Goal: Information Seeking & Learning: Compare options

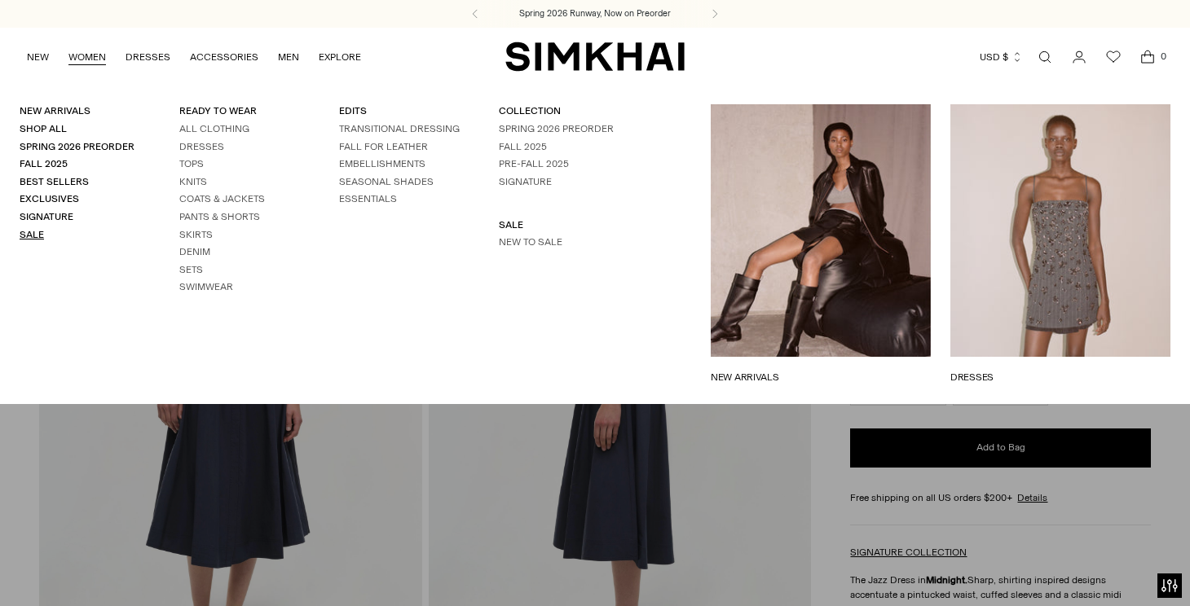
click at [34, 232] on link "Sale" at bounding box center [32, 234] width 24 height 11
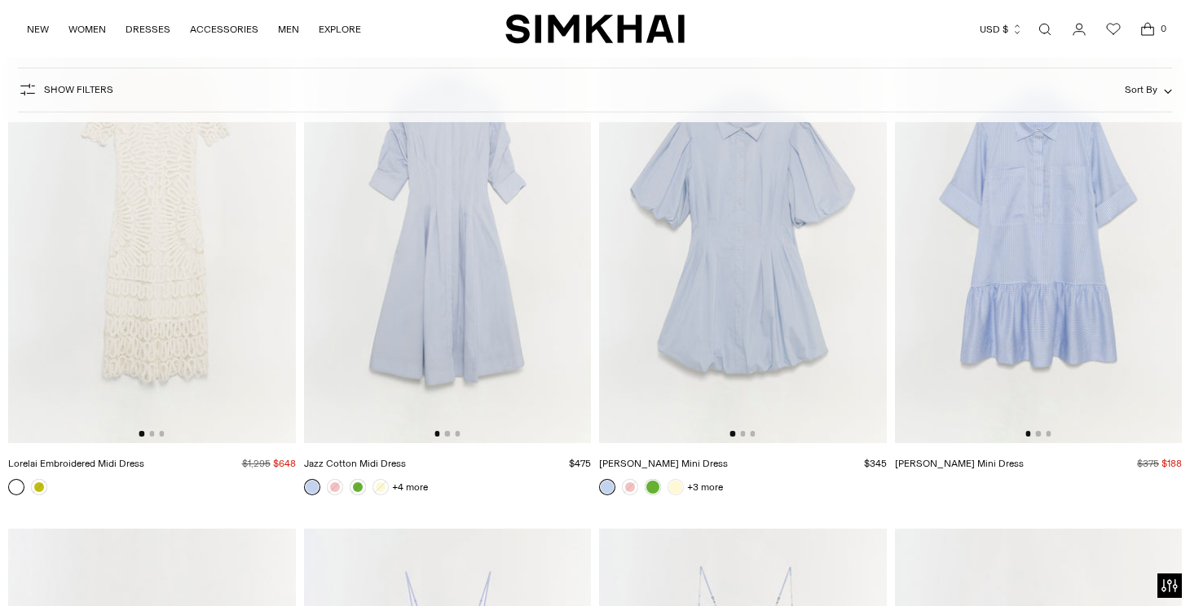
scroll to position [11942, 0]
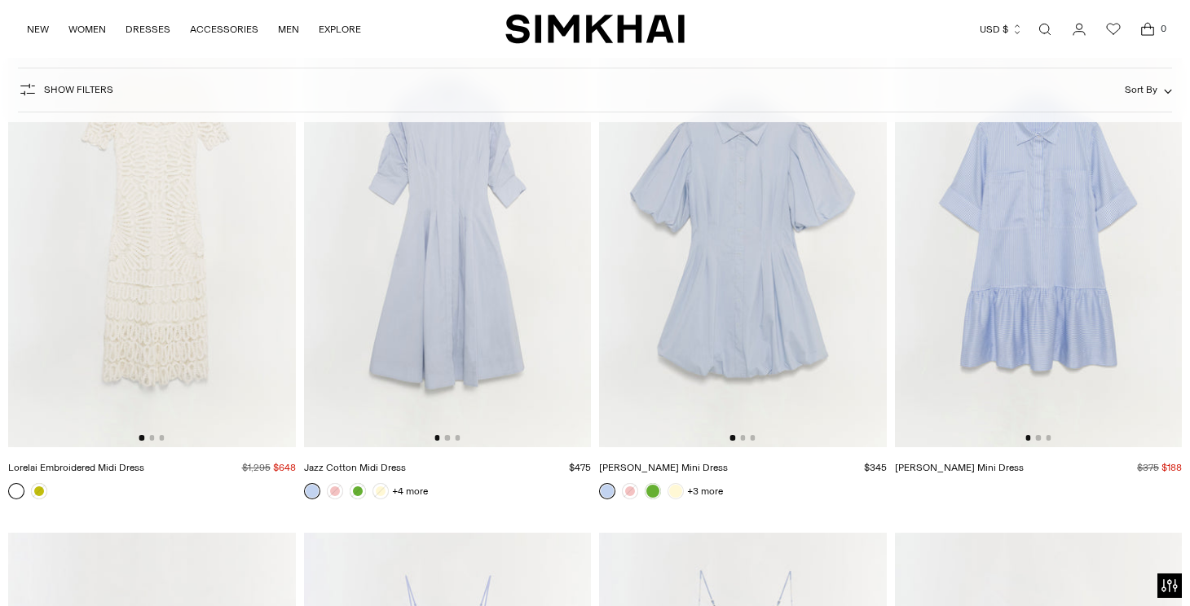
click at [163, 257] on img at bounding box center [152, 231] width 288 height 431
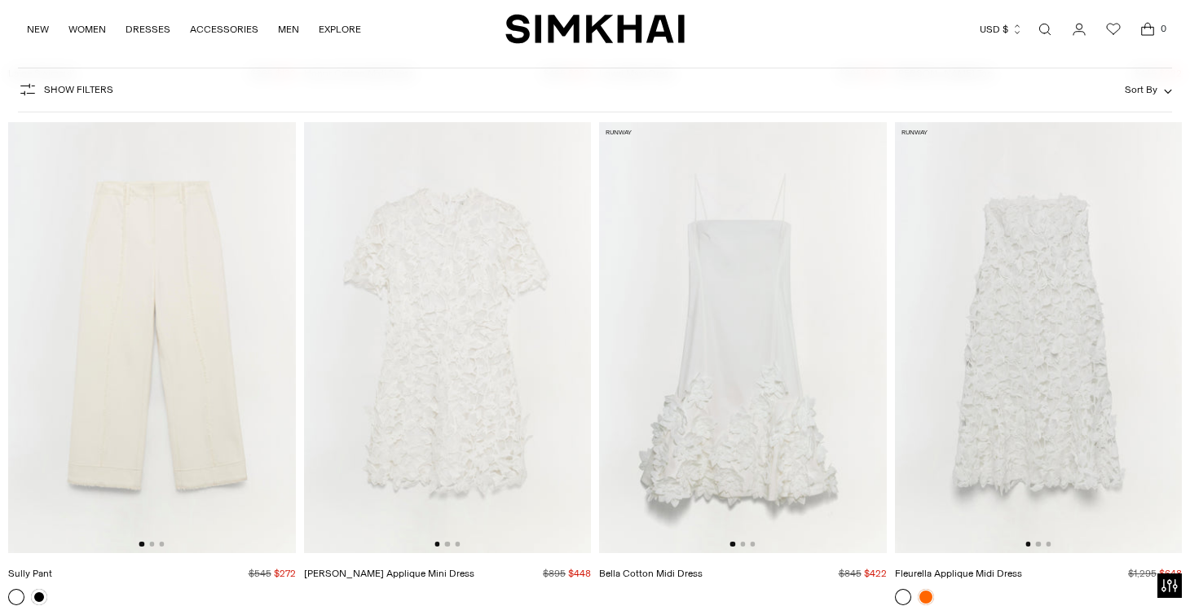
scroll to position [17452, 0]
click at [1038, 544] on button "Go to slide 2" at bounding box center [1038, 543] width 5 height 5
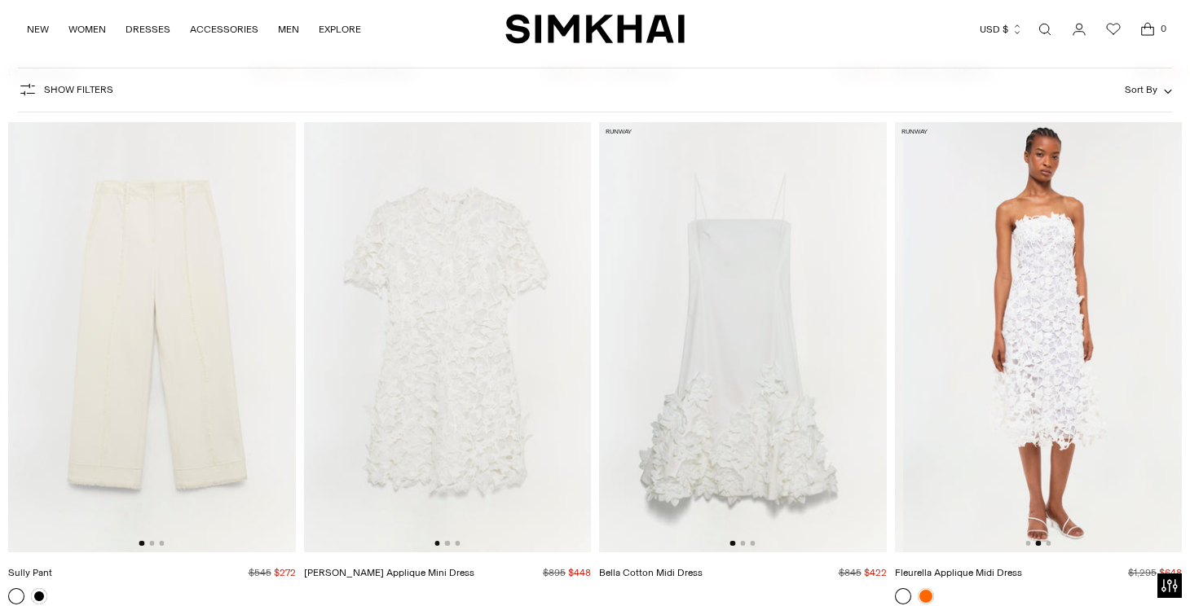
scroll to position [0, 288]
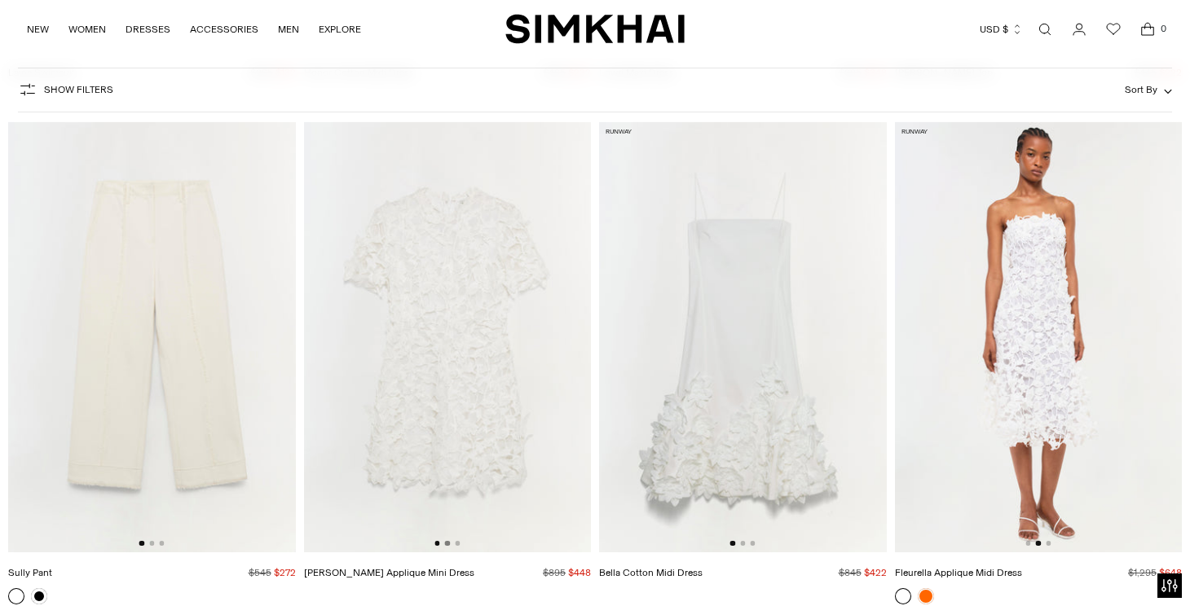
click at [447, 542] on button "Go to slide 2" at bounding box center [447, 543] width 5 height 5
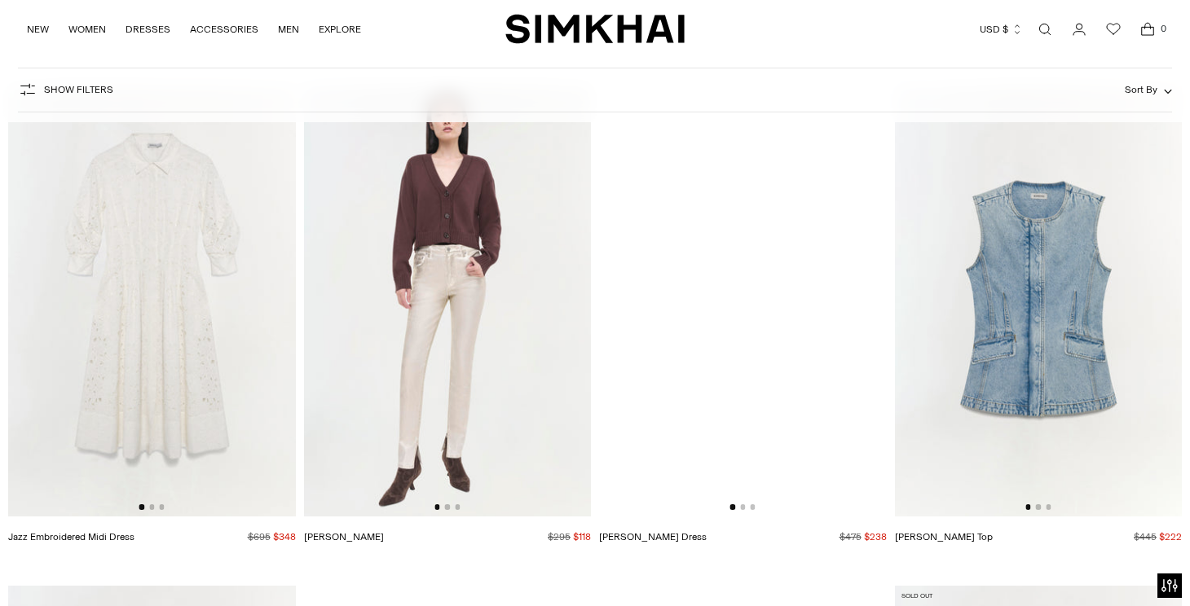
scroll to position [26272, 0]
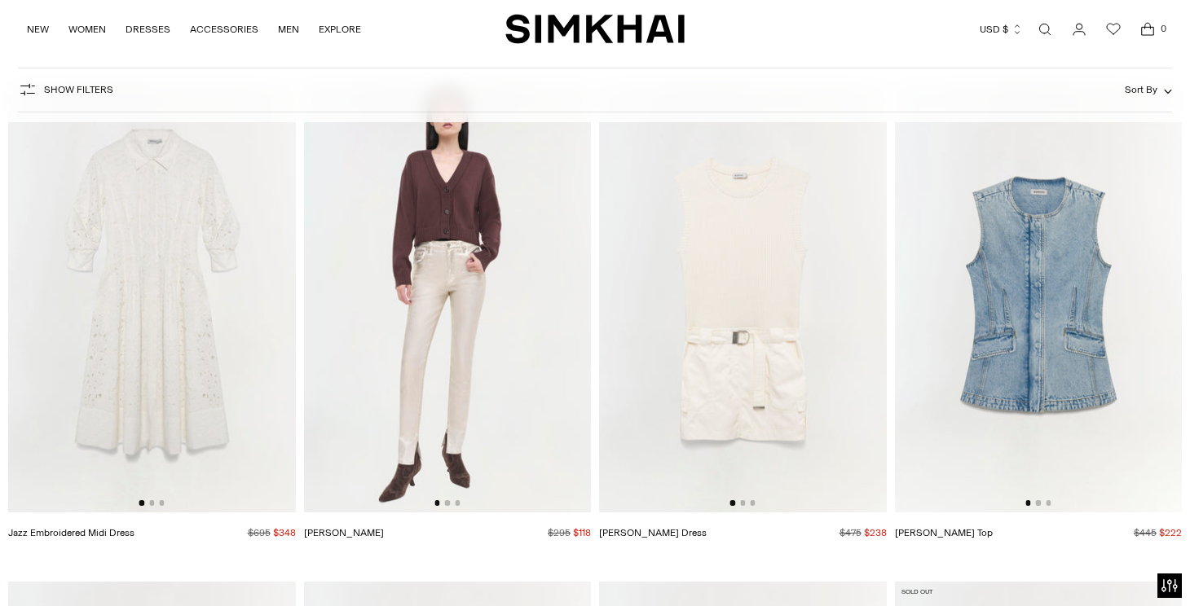
click at [154, 503] on div at bounding box center [151, 502] width 25 height 5
click at [152, 503] on button "Go to slide 2" at bounding box center [151, 502] width 5 height 5
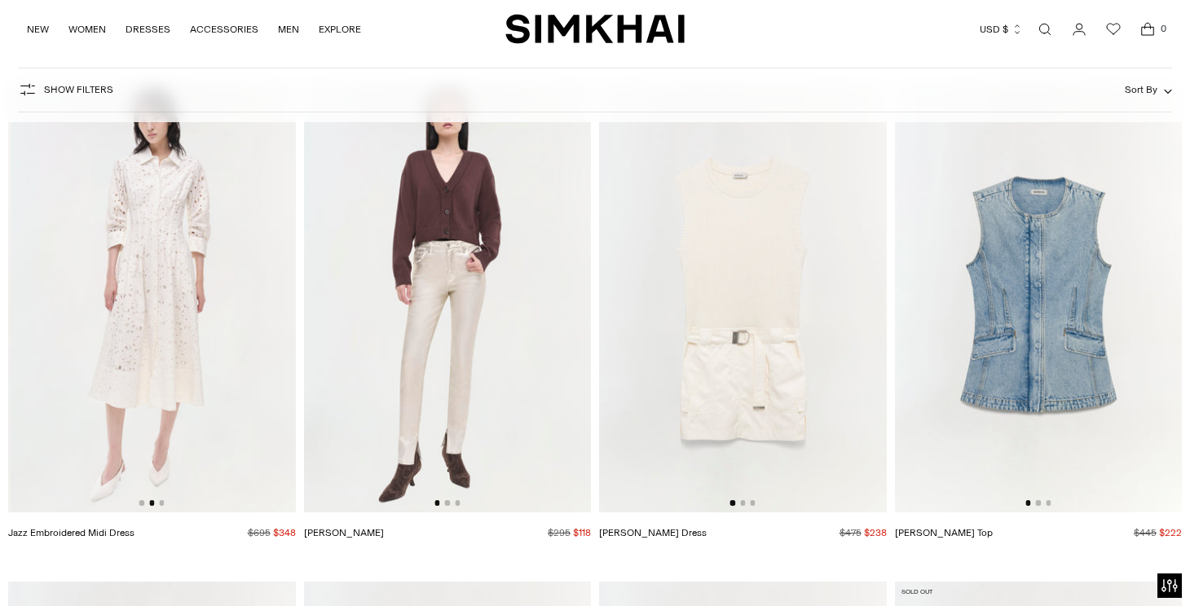
scroll to position [0, 288]
click at [190, 324] on img at bounding box center [152, 296] width 288 height 431
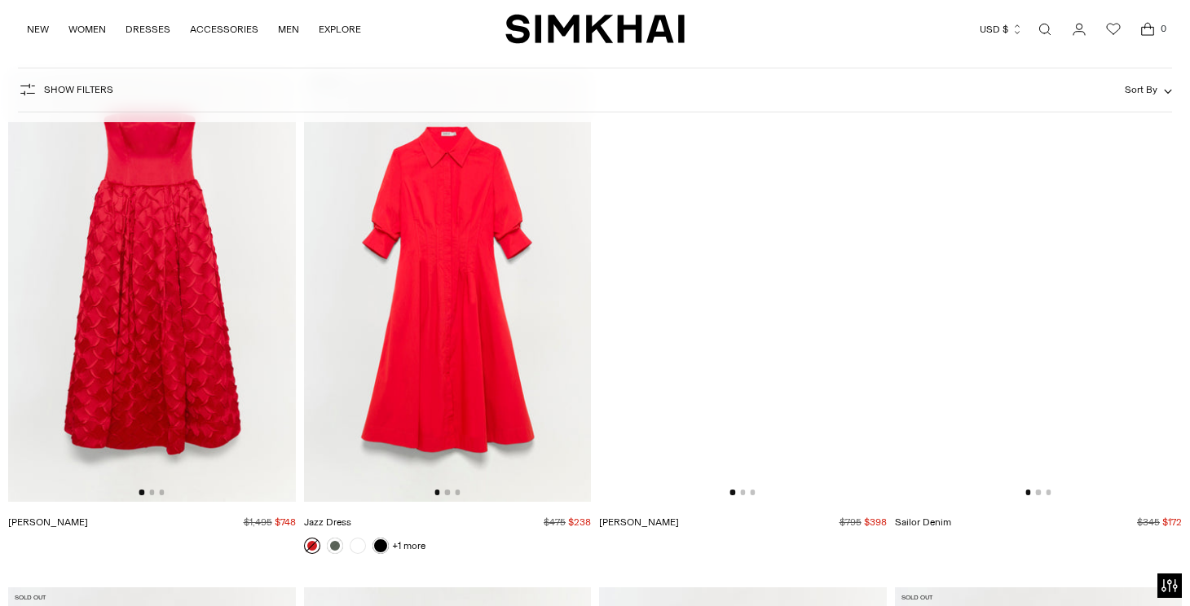
scroll to position [30344, 0]
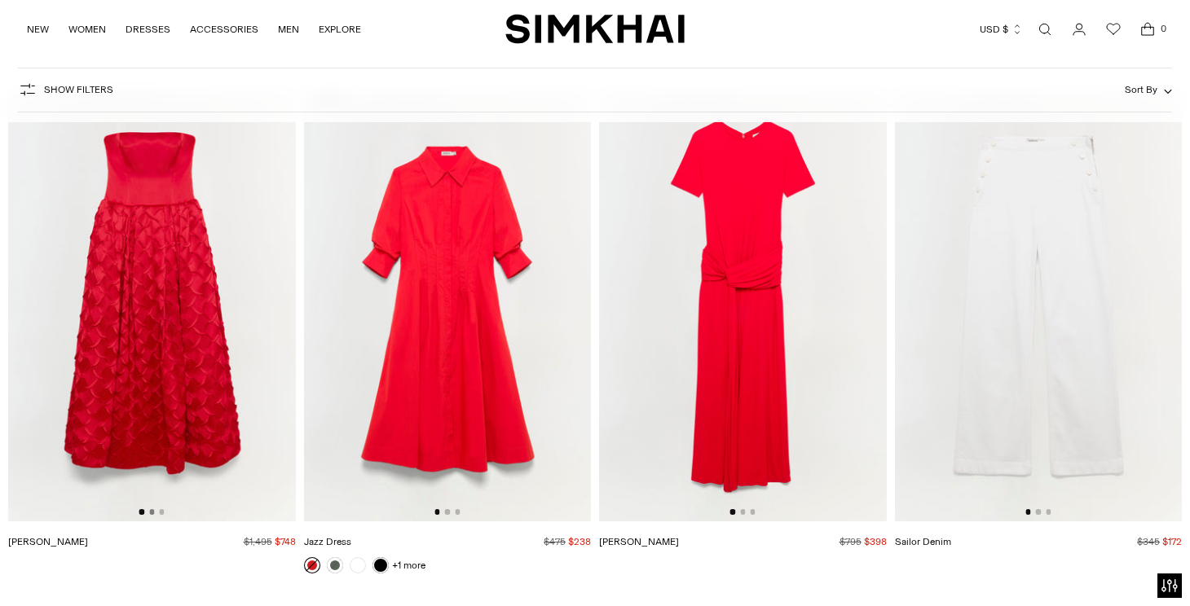
click at [152, 509] on button "Go to slide 2" at bounding box center [151, 511] width 5 height 5
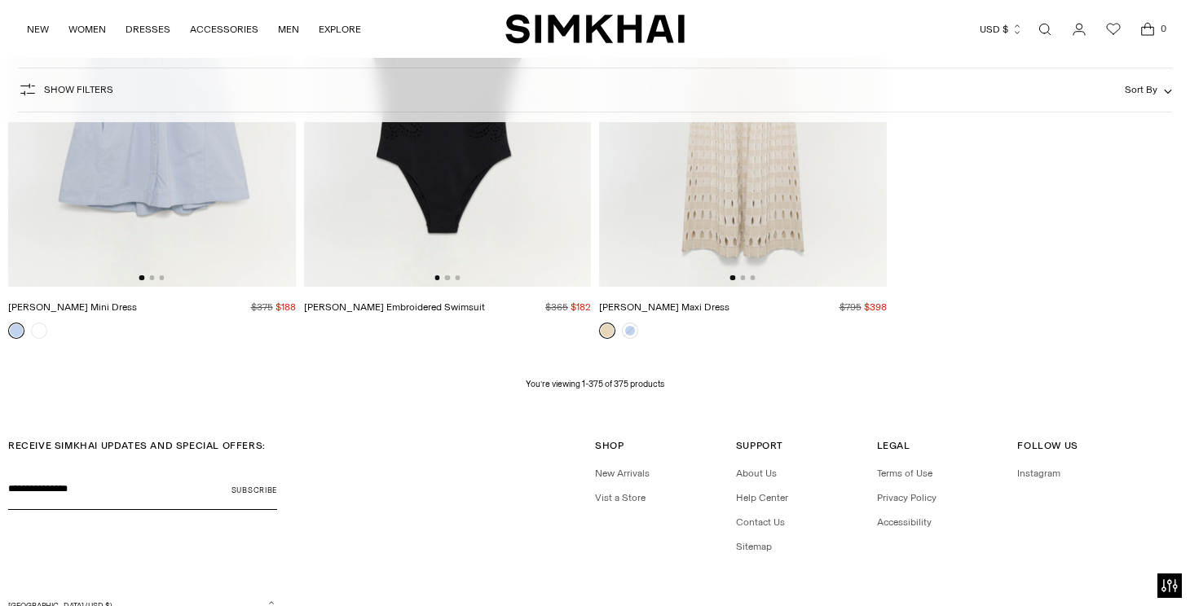
scroll to position [48022, 0]
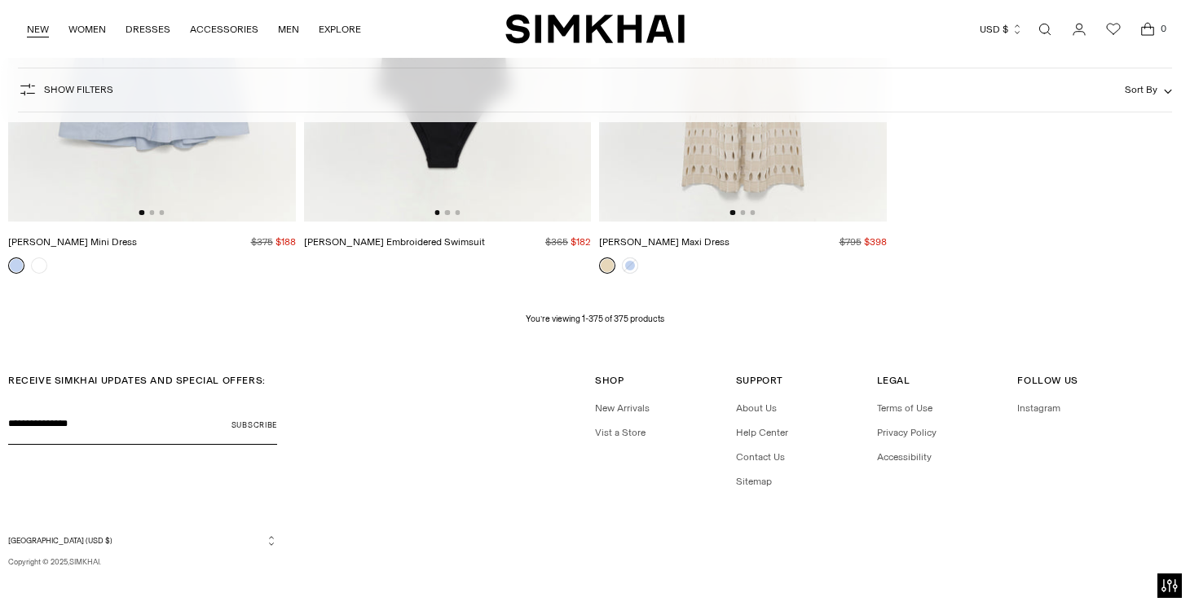
click at [37, 25] on link "NEW" at bounding box center [38, 29] width 22 height 36
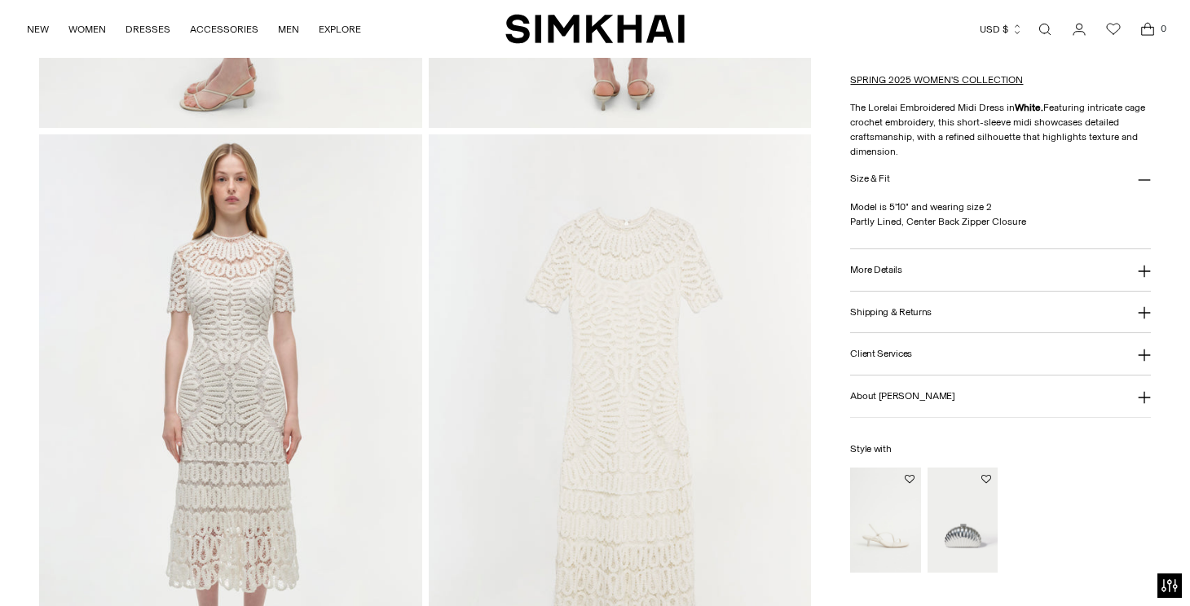
scroll to position [1147, 0]
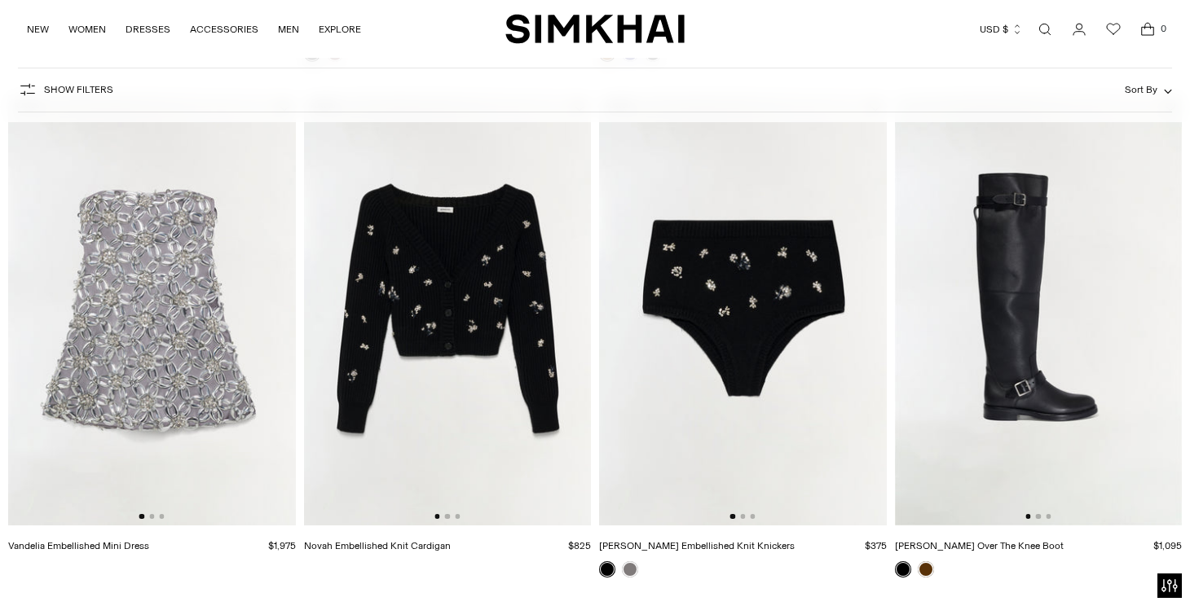
scroll to position [650, 0]
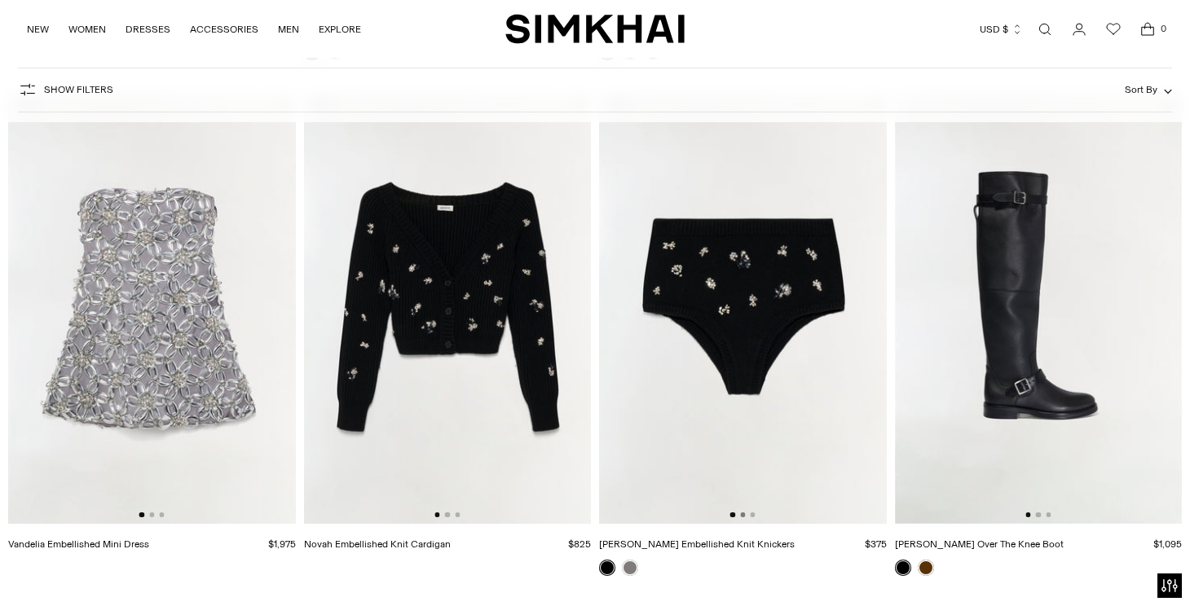
click at [744, 517] on button "Go to slide 2" at bounding box center [742, 515] width 5 height 5
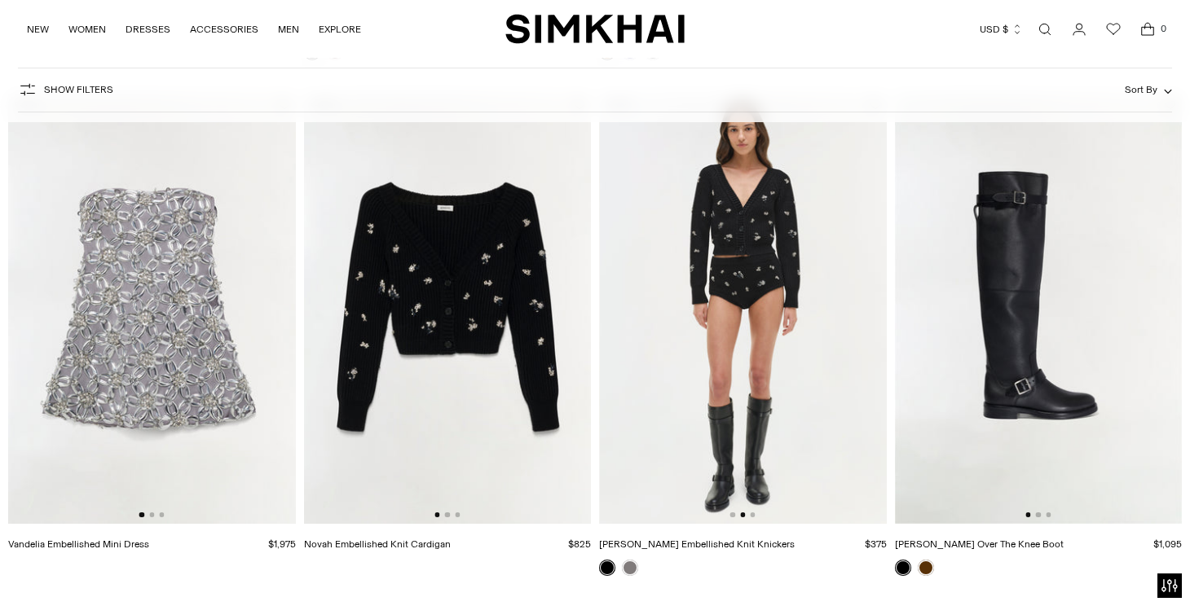
scroll to position [0, 288]
click at [754, 516] on button "Go to slide 3" at bounding box center [752, 515] width 5 height 5
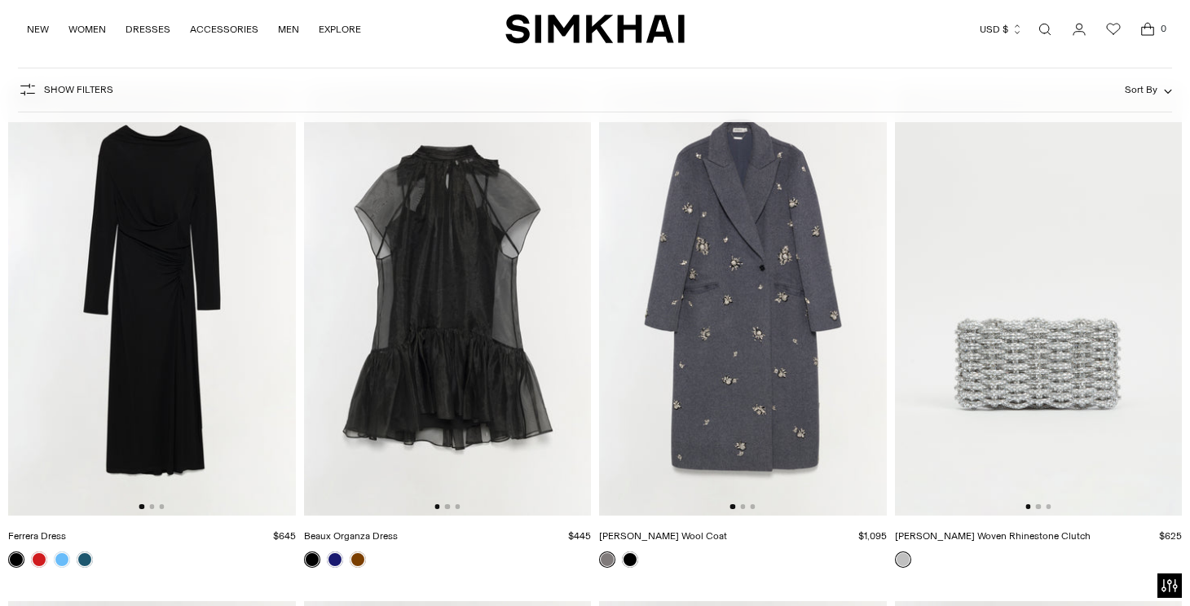
scroll to position [6856, 0]
click at [630, 558] on link at bounding box center [630, 559] width 16 height 16
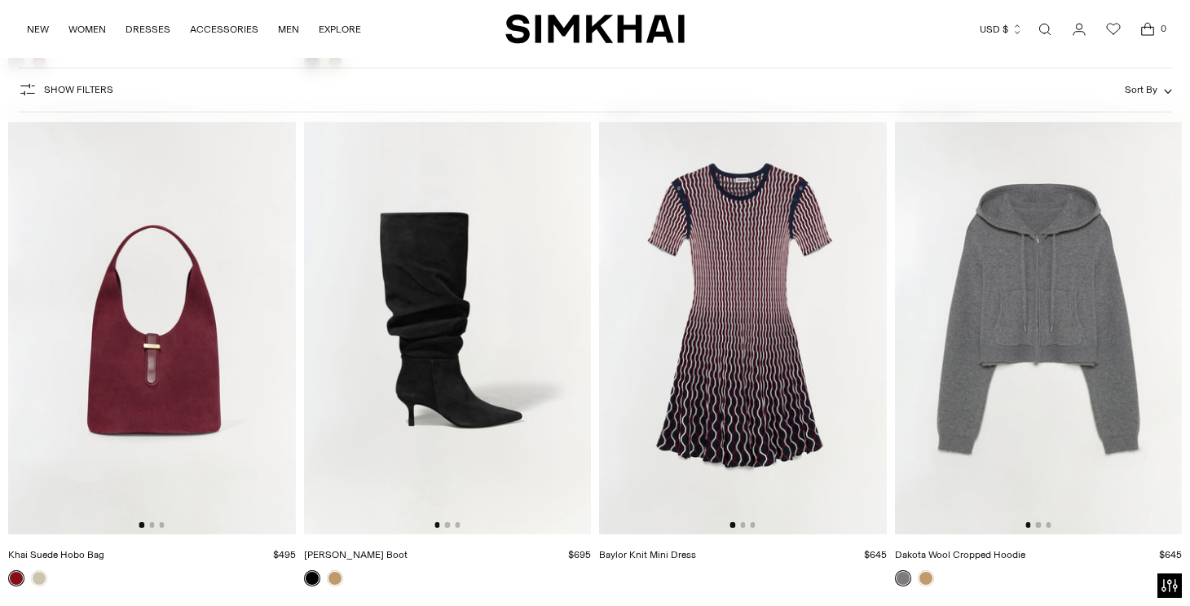
scroll to position [7901, 0]
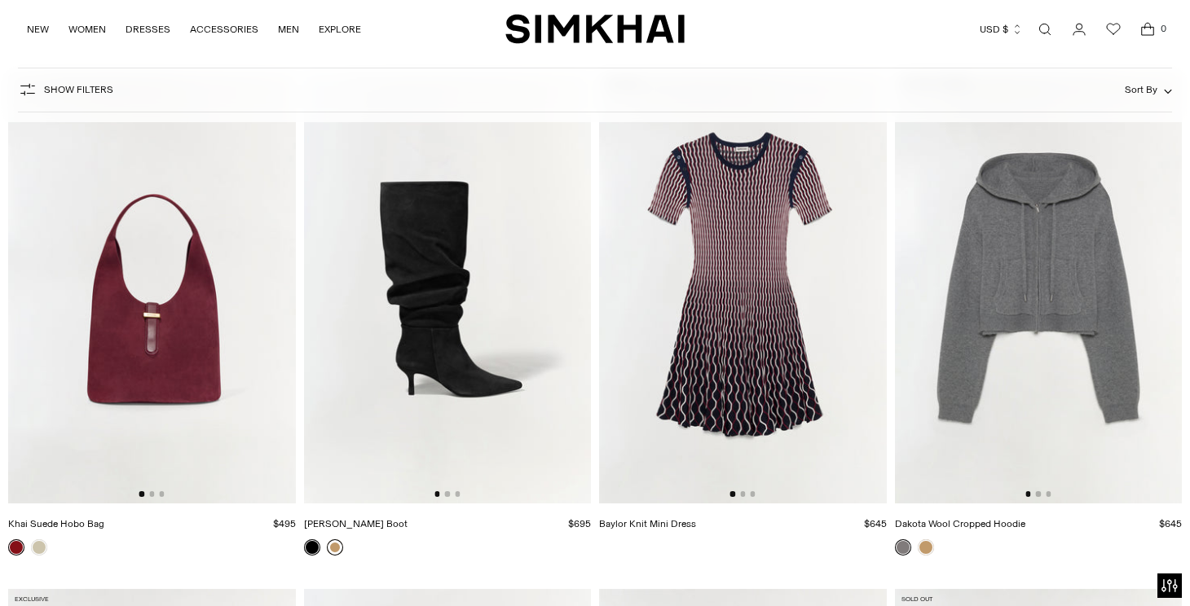
click at [335, 544] on link at bounding box center [335, 547] width 16 height 16
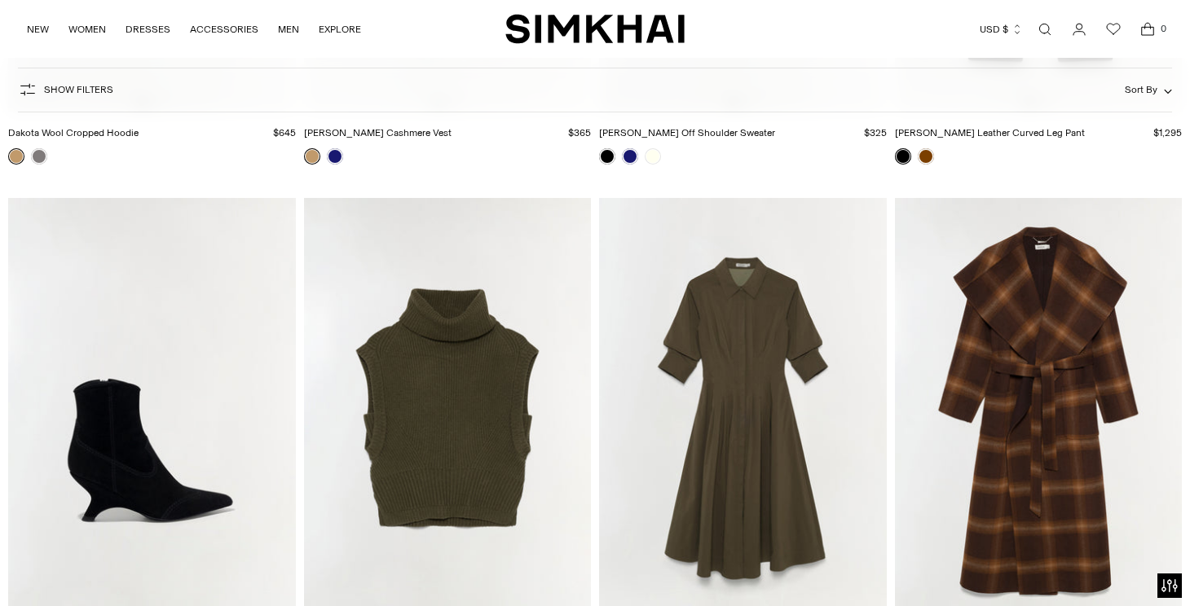
scroll to position [17574, 0]
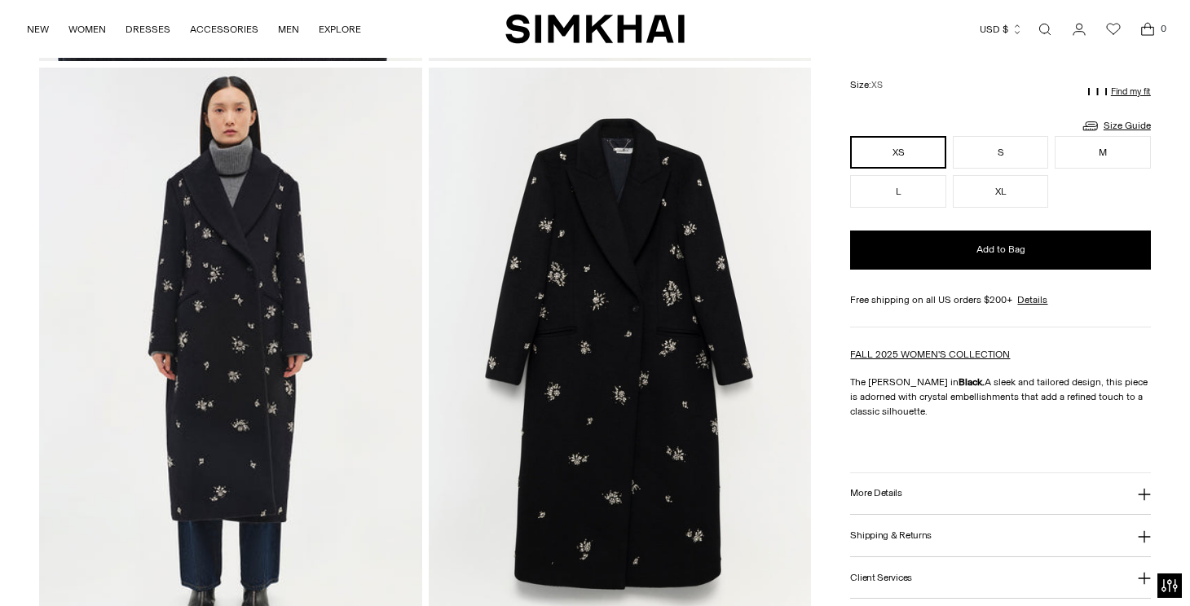
scroll to position [1791, 0]
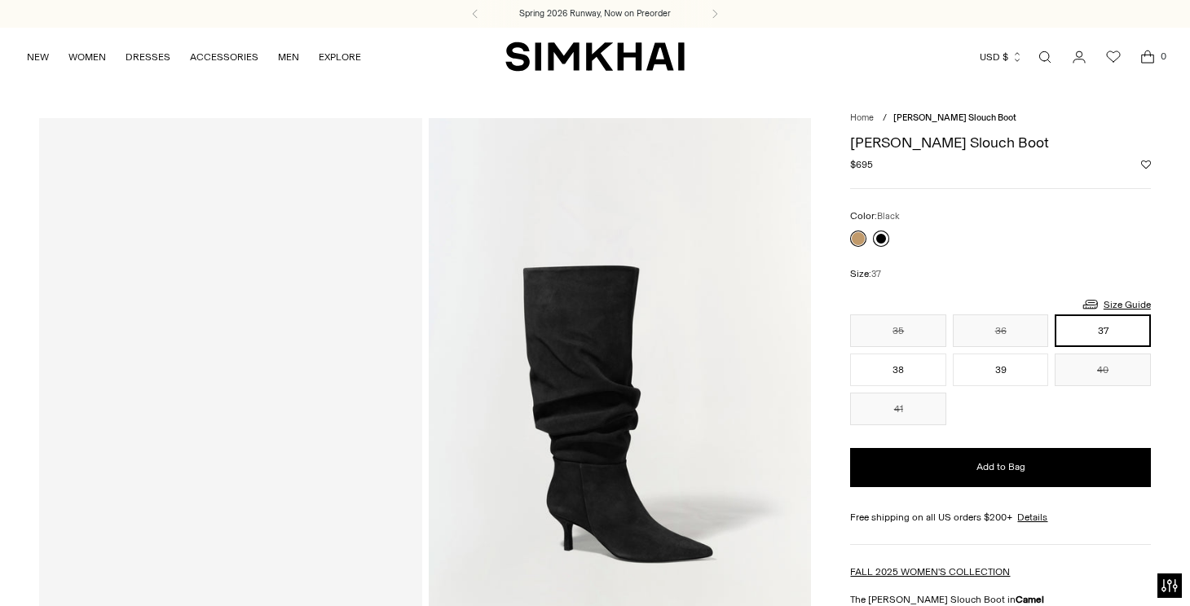
click at [883, 241] on link at bounding box center [881, 239] width 16 height 16
